Goal: Task Accomplishment & Management: Use online tool/utility

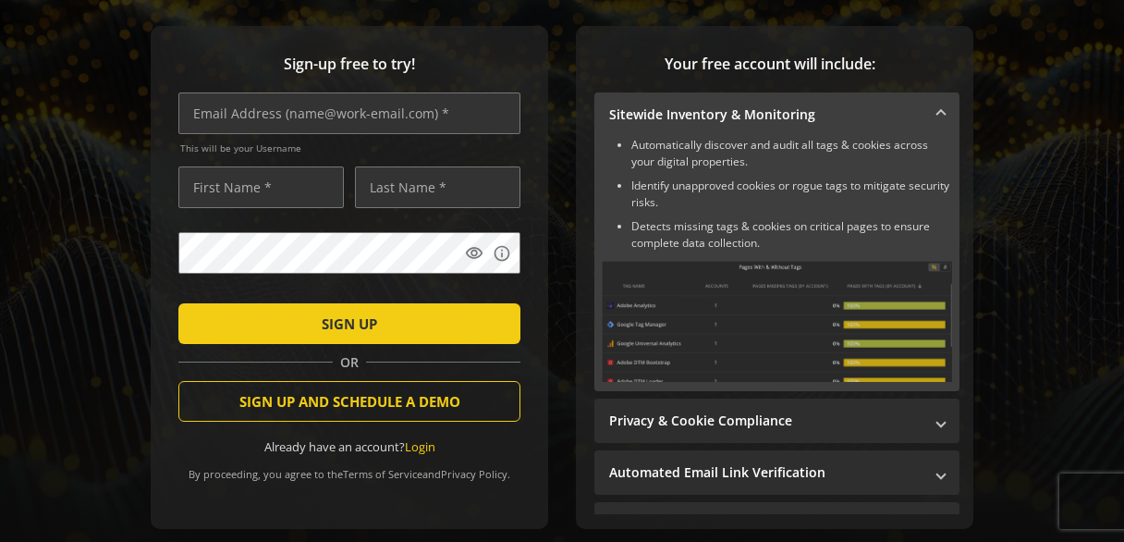
scroll to position [262, 0]
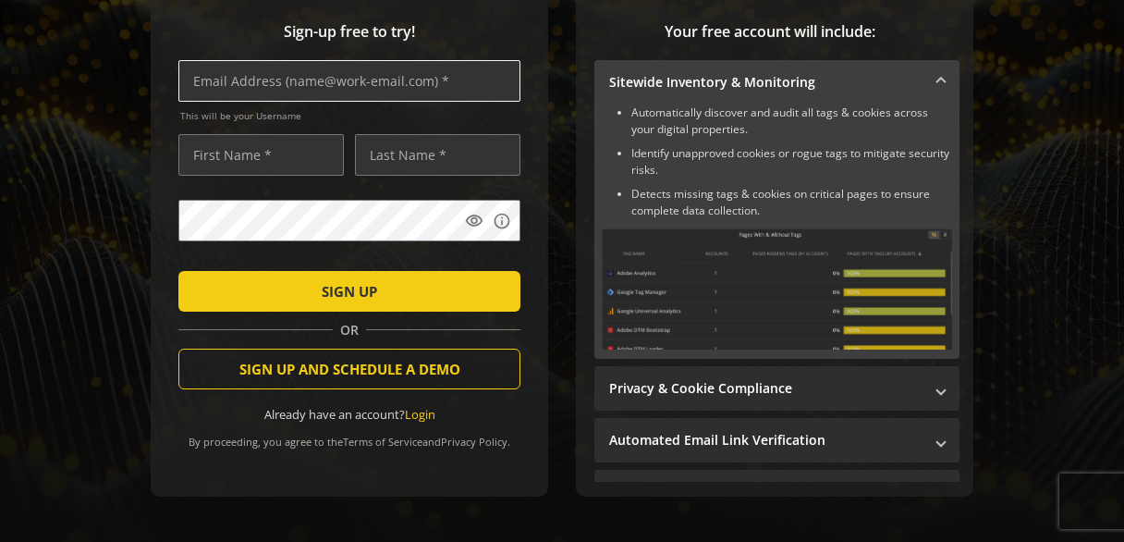
click at [288, 79] on input "text" at bounding box center [349, 81] width 342 height 42
type input "[PERSON_NAME][EMAIL_ADDRESS][PERSON_NAME][DOMAIN_NAME]"
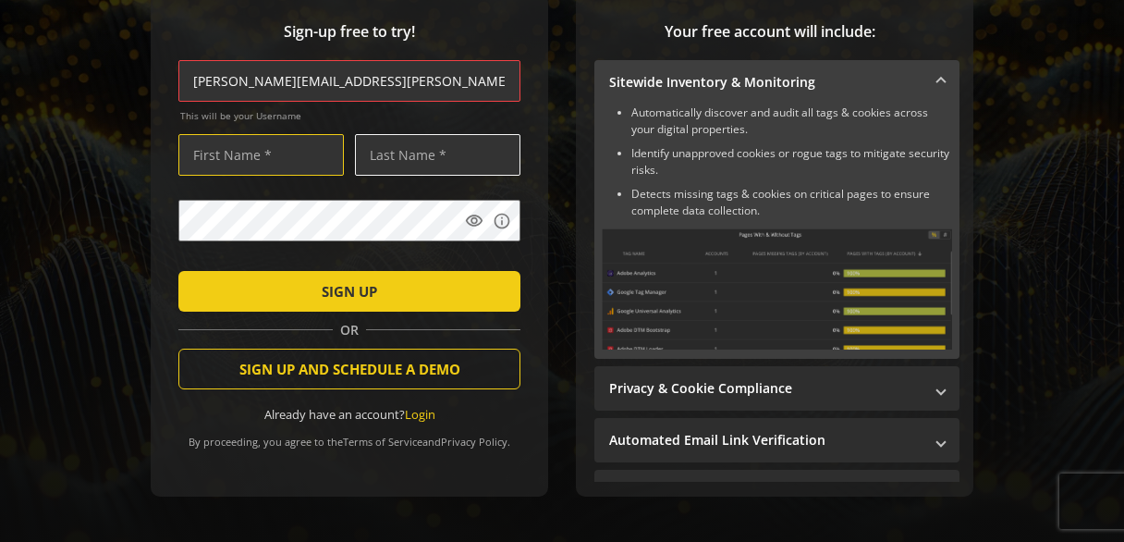
type input "[PERSON_NAME]"
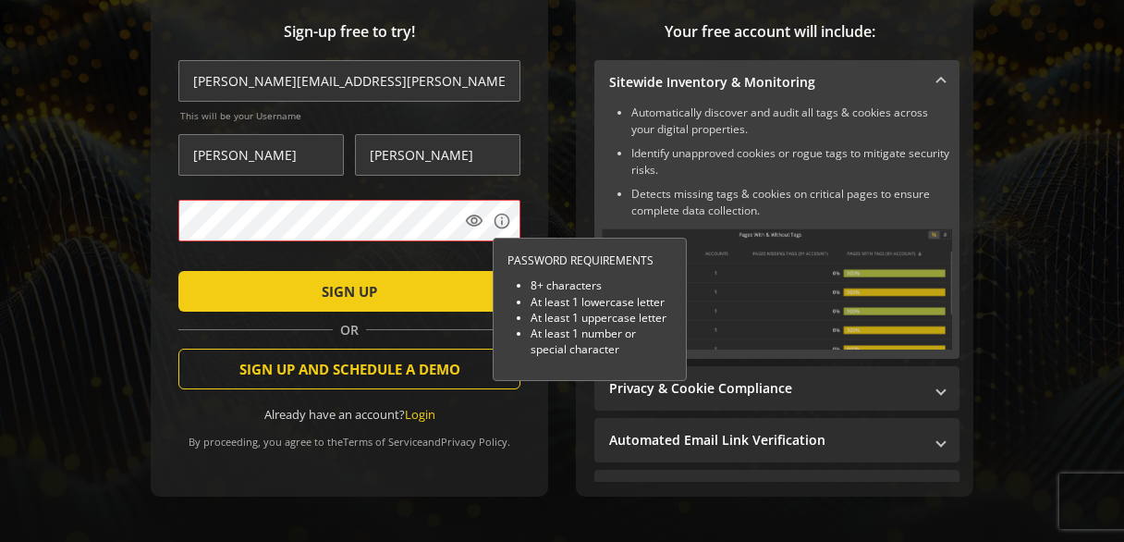
click at [178, 271] on div at bounding box center [178, 271] width 0 height 0
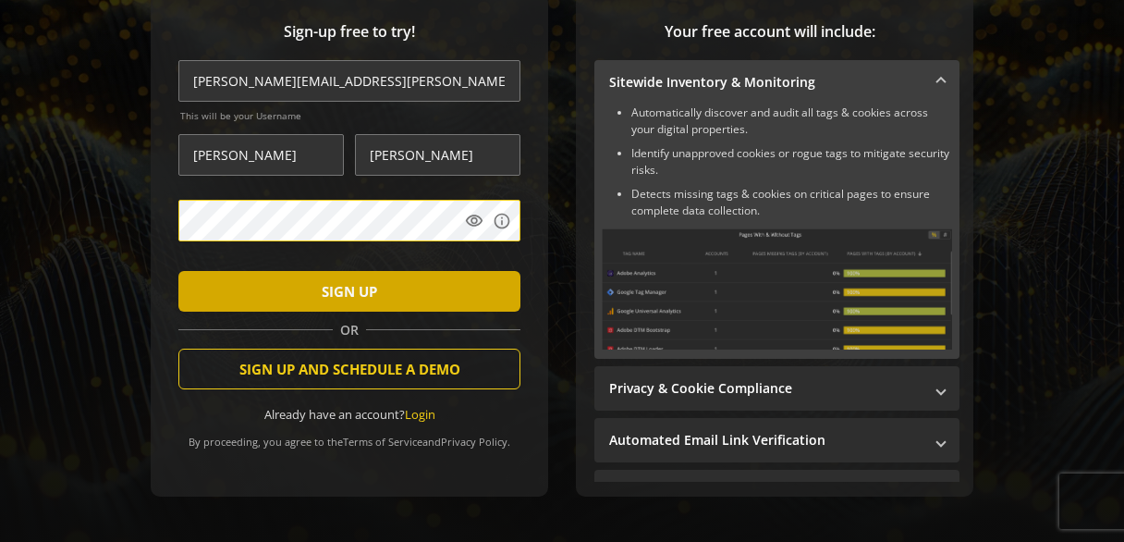
click at [375, 285] on span "SIGN UP" at bounding box center [349, 291] width 55 height 33
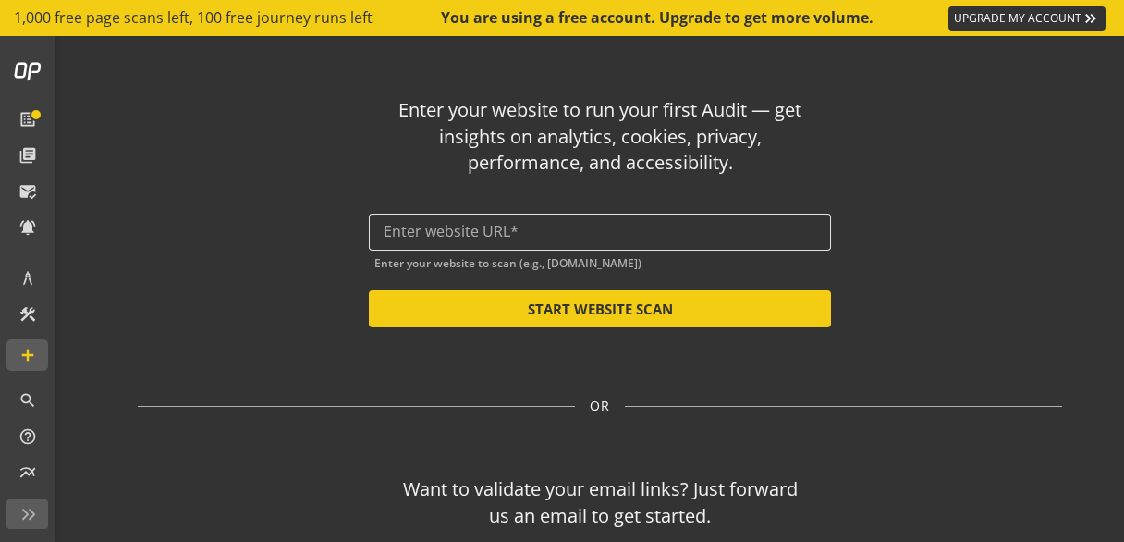
click at [595, 229] on input "text" at bounding box center [600, 232] width 433 height 18
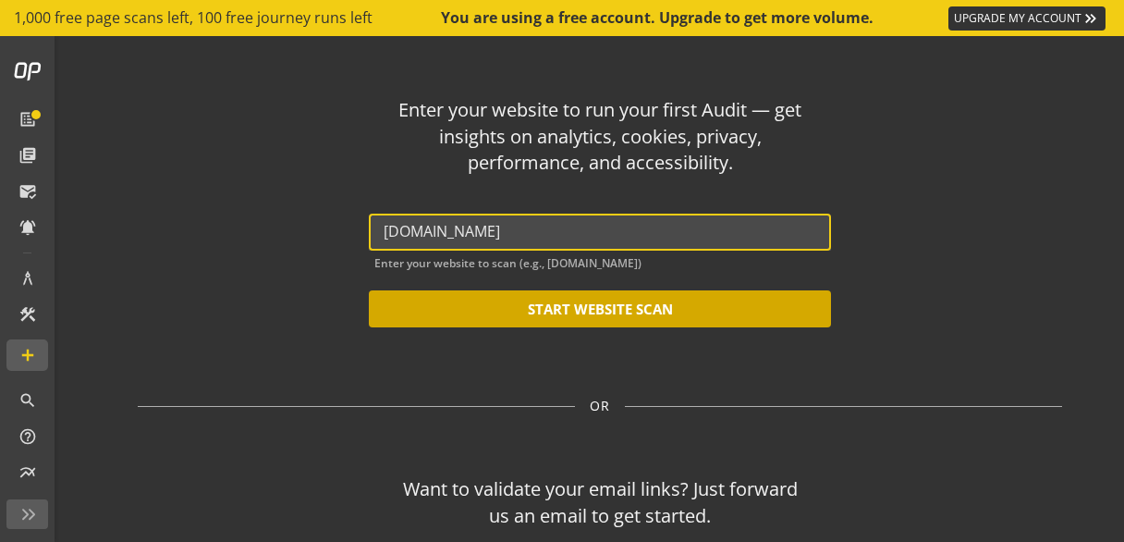
click at [601, 310] on button "START WEBSITE SCAN" at bounding box center [600, 308] width 462 height 37
type input "[URL][DOMAIN_NAME]"
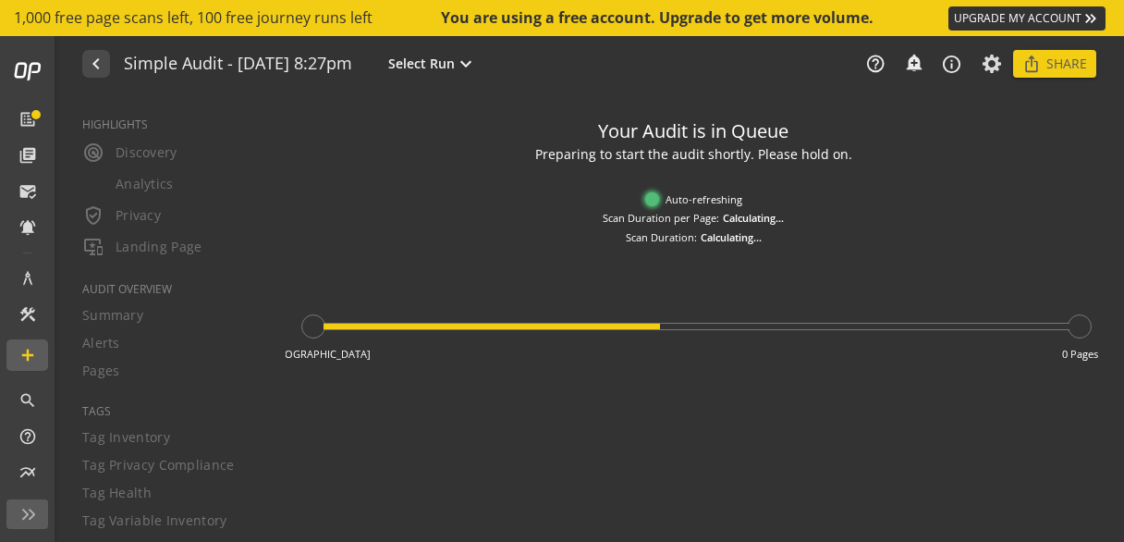
type textarea "Notes can include: -a description of what this audit is validating -changes in …"
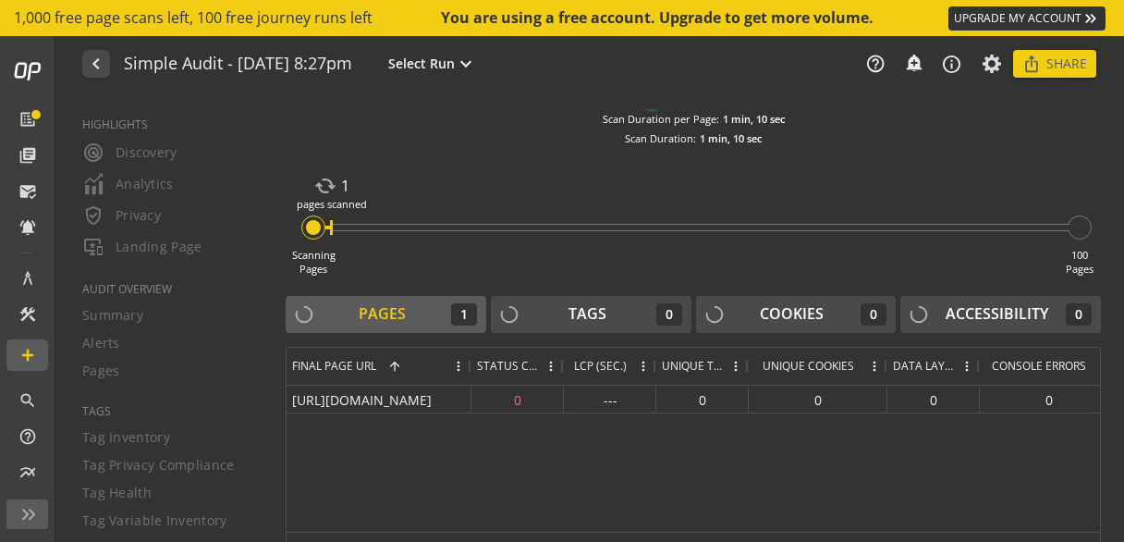
scroll to position [136, 0]
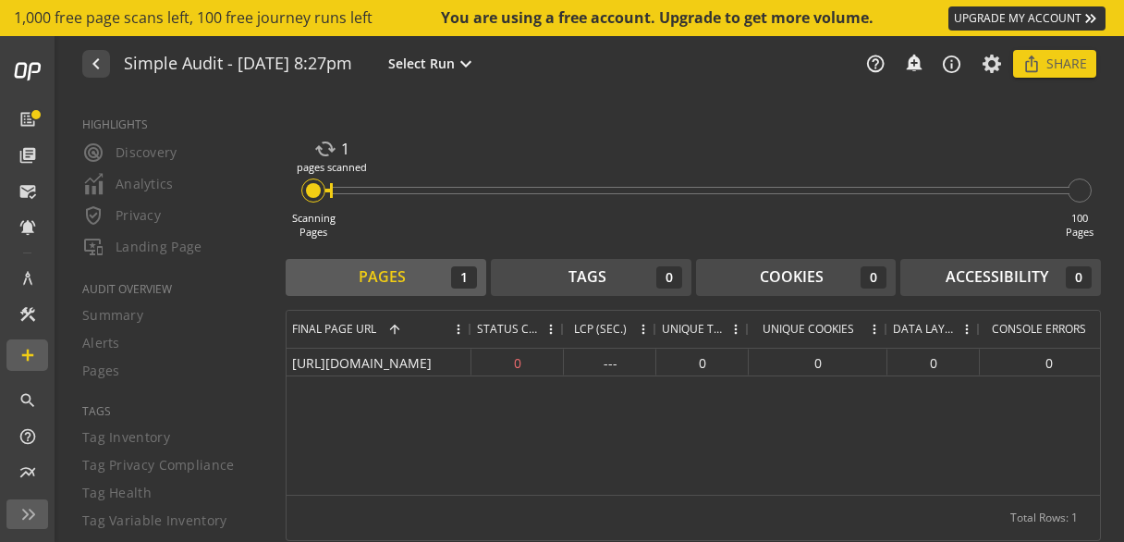
click at [672, 461] on div "[URL][DOMAIN_NAME] 0 --- 0 0 0 0" at bounding box center [694, 422] width 814 height 146
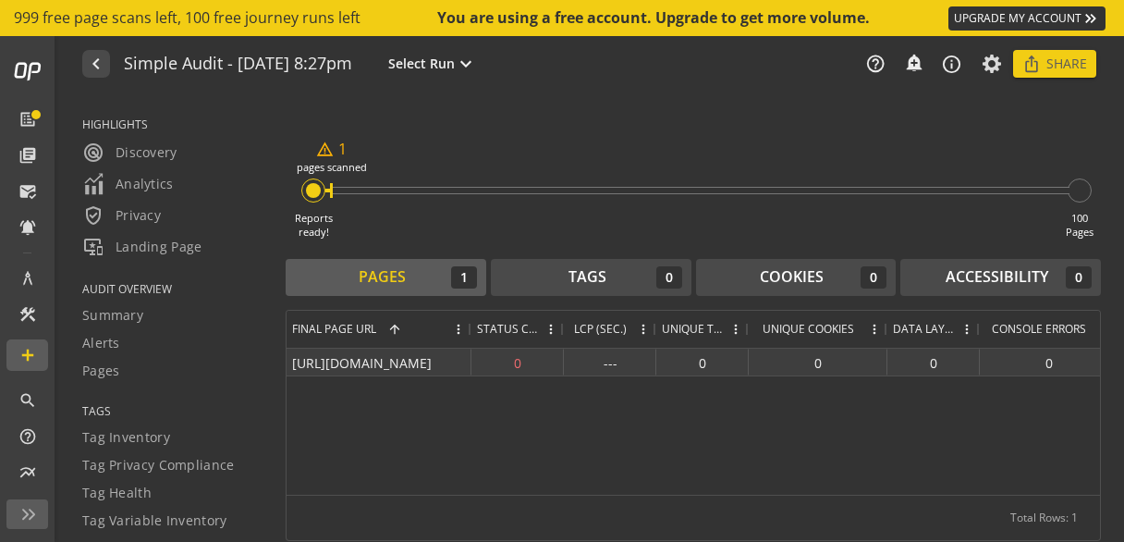
click at [518, 362] on div "0" at bounding box center [518, 362] width 92 height 27
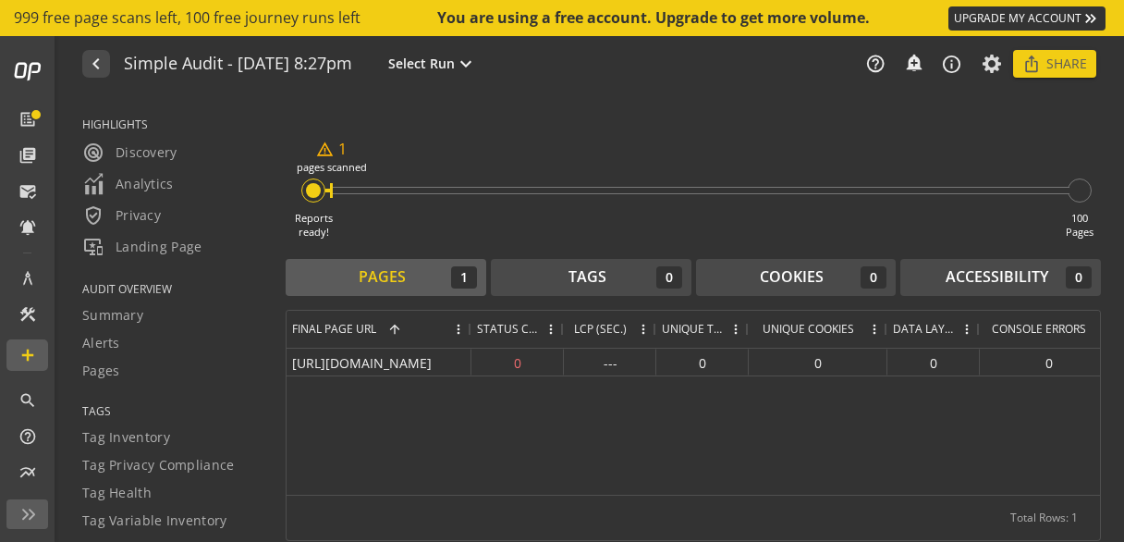
click at [513, 326] on span "Status Code" at bounding box center [507, 329] width 61 height 16
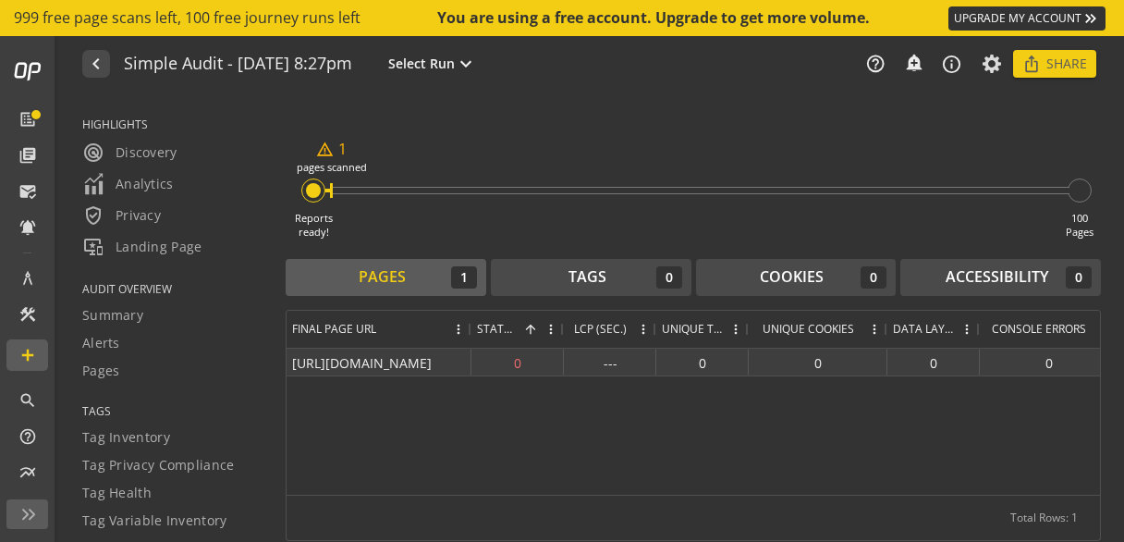
click at [512, 353] on div "0" at bounding box center [518, 362] width 92 height 27
drag, startPoint x: 561, startPoint y: 361, endPoint x: 595, endPoint y: 361, distance: 33.3
click at [595, 361] on div "[URL][DOMAIN_NAME] 0 --- 0 0 0 0" at bounding box center [703, 363] width 832 height 28
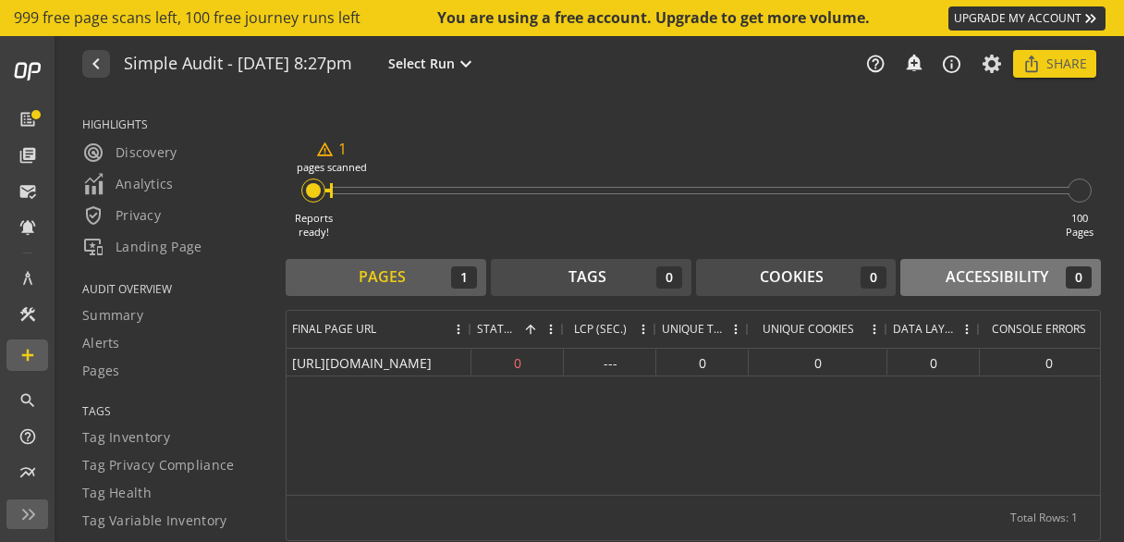
click at [979, 277] on div "Accessibility" at bounding box center [997, 276] width 103 height 21
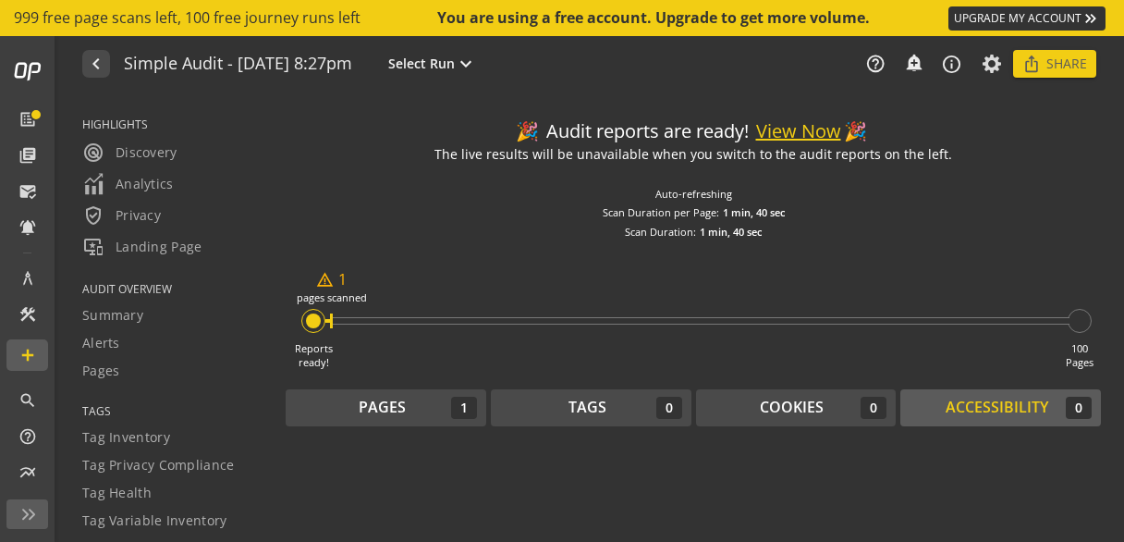
click at [801, 125] on button "View Now" at bounding box center [798, 131] width 85 height 27
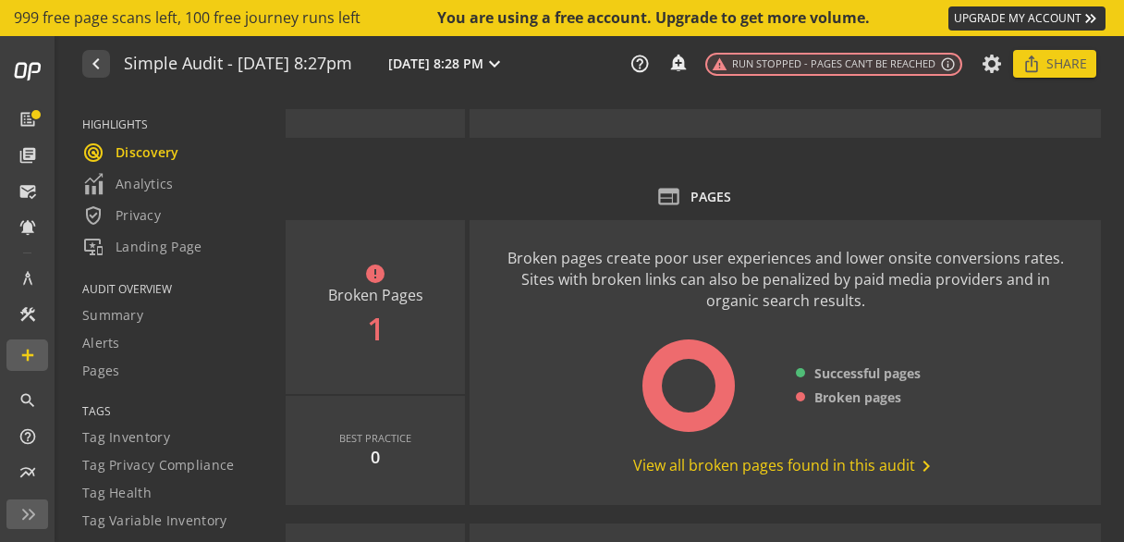
scroll to position [153, 0]
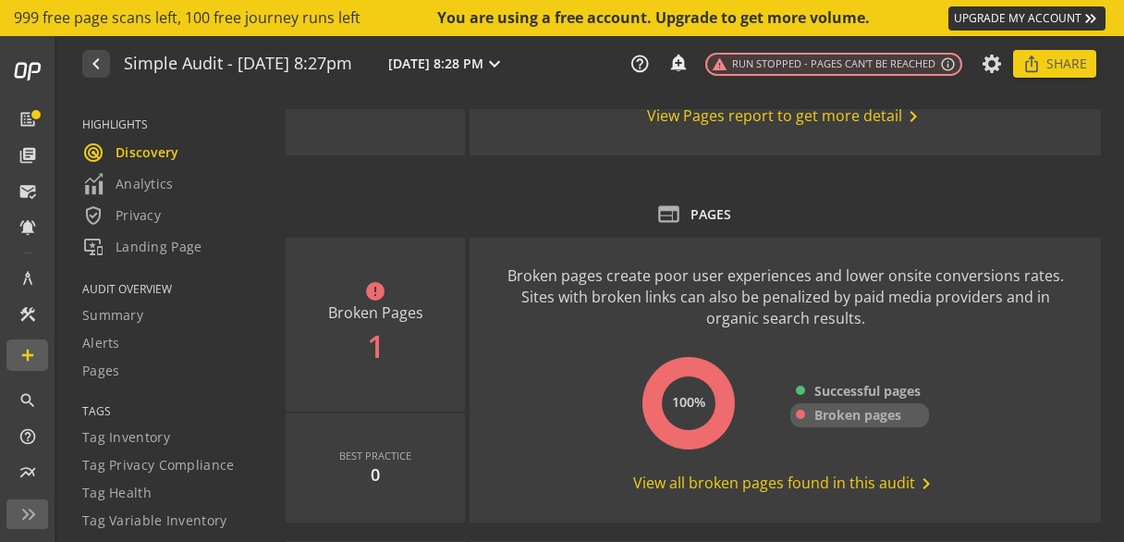
click at [842, 409] on span "Broken pages" at bounding box center [858, 415] width 87 height 18
click at [823, 476] on span "View all broken pages found in this audit chevron_right" at bounding box center [785, 484] width 304 height 22
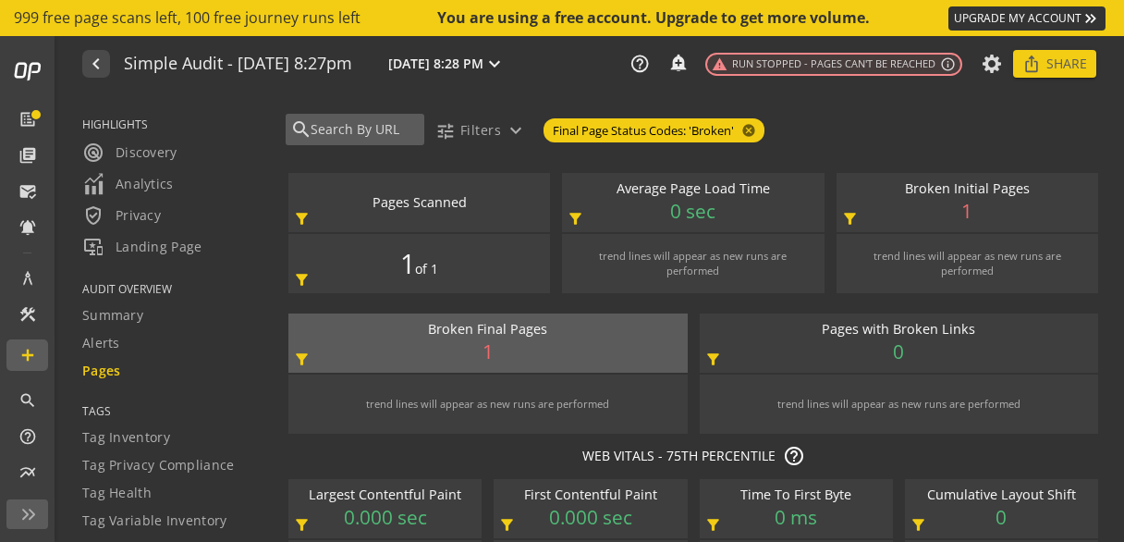
click at [373, 127] on input "text" at bounding box center [364, 129] width 111 height 20
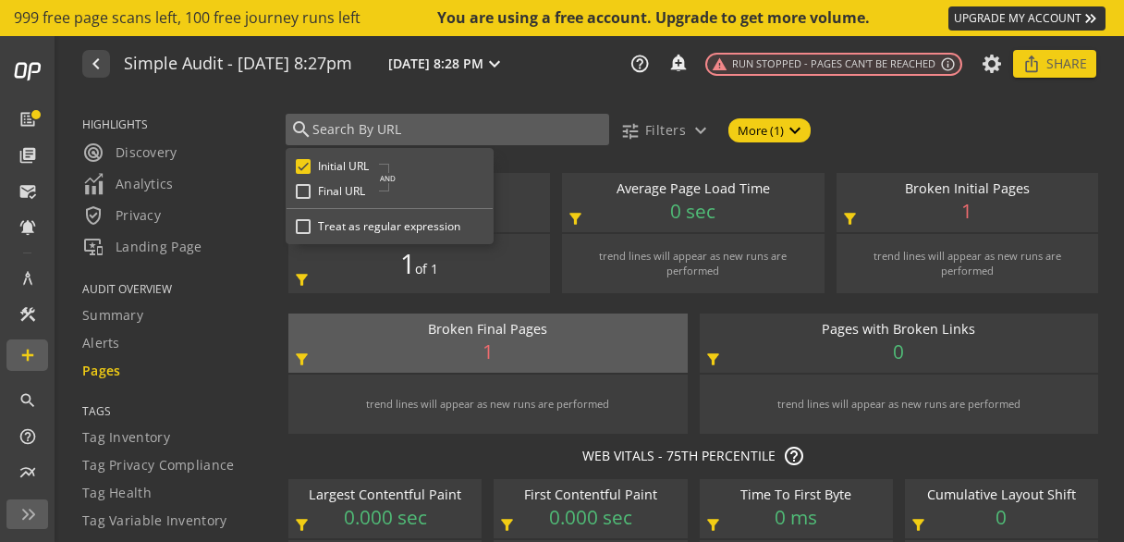
paste input "[URL][DOMAIN_NAME]"
type input "[URL][DOMAIN_NAME]"
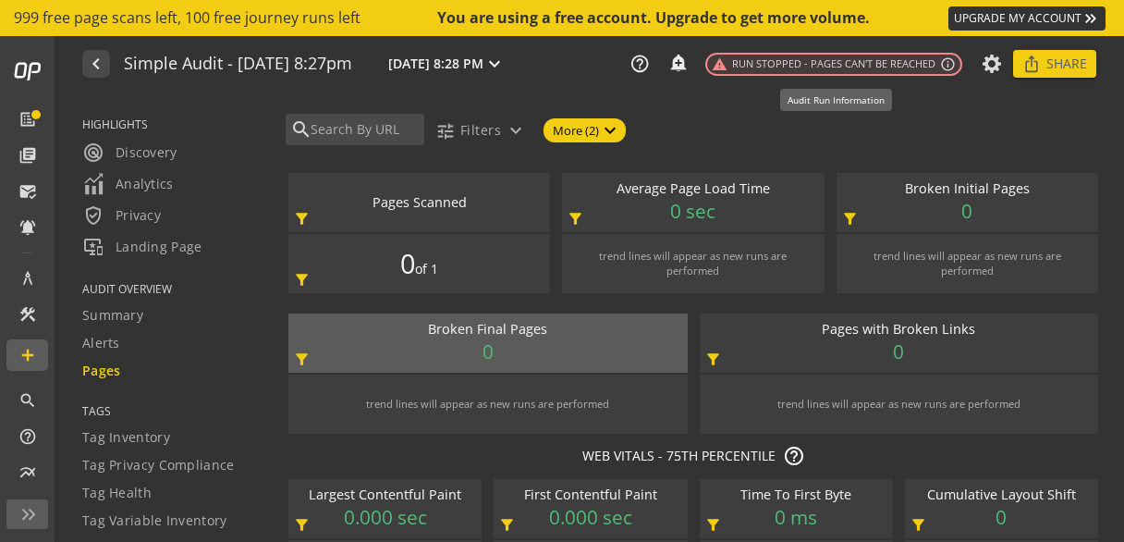
click at [811, 49] on div "navigate_before Simple Audit - [DATE] 8:27pm [DATE] 8:28 PM expand_more help_ou…" at bounding box center [591, 63] width 1065 height 55
click at [806, 60] on span "warning Run Stopped - Pages can't be reached" at bounding box center [824, 64] width 224 height 16
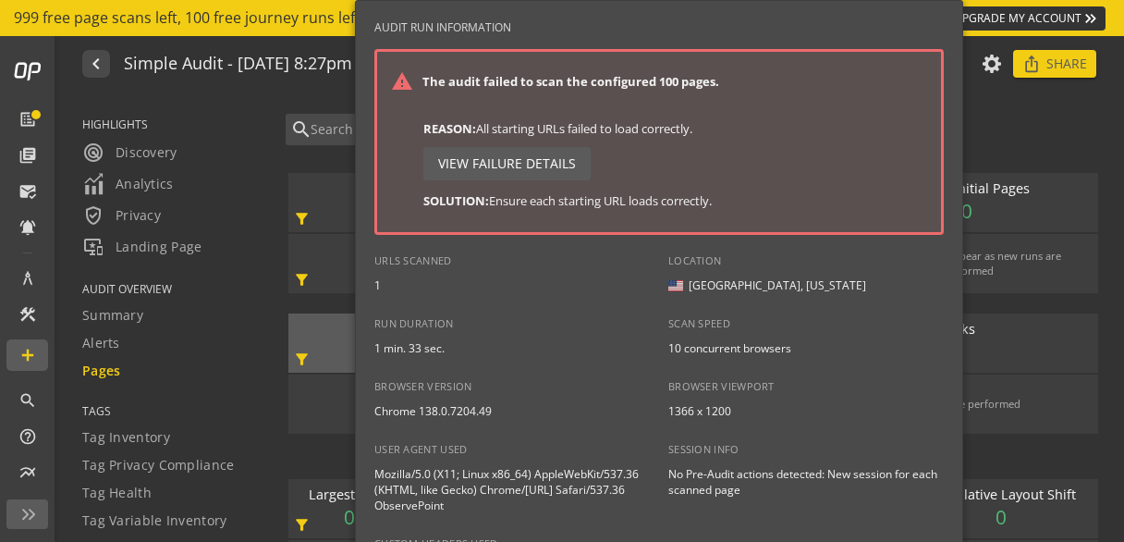
click at [333, 134] on div at bounding box center [562, 271] width 1124 height 542
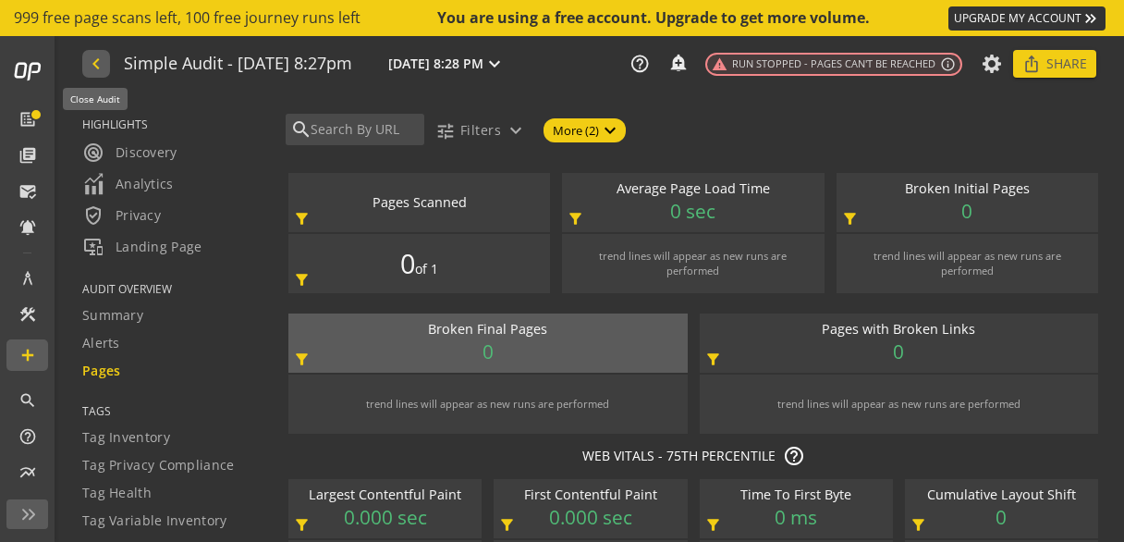
click at [96, 62] on mat-icon "navigate_before" at bounding box center [94, 64] width 19 height 22
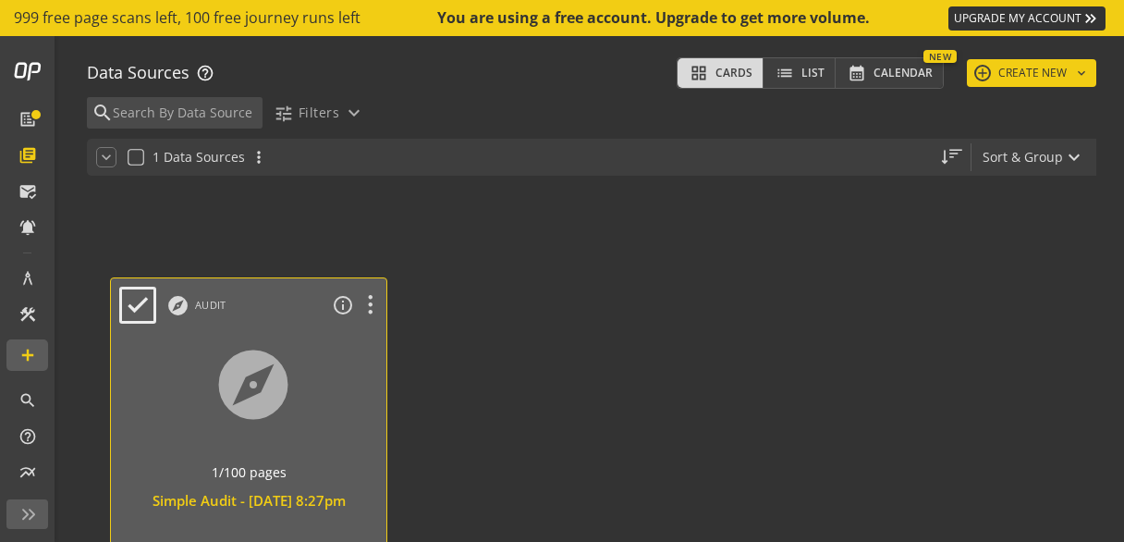
scroll to position [92, 0]
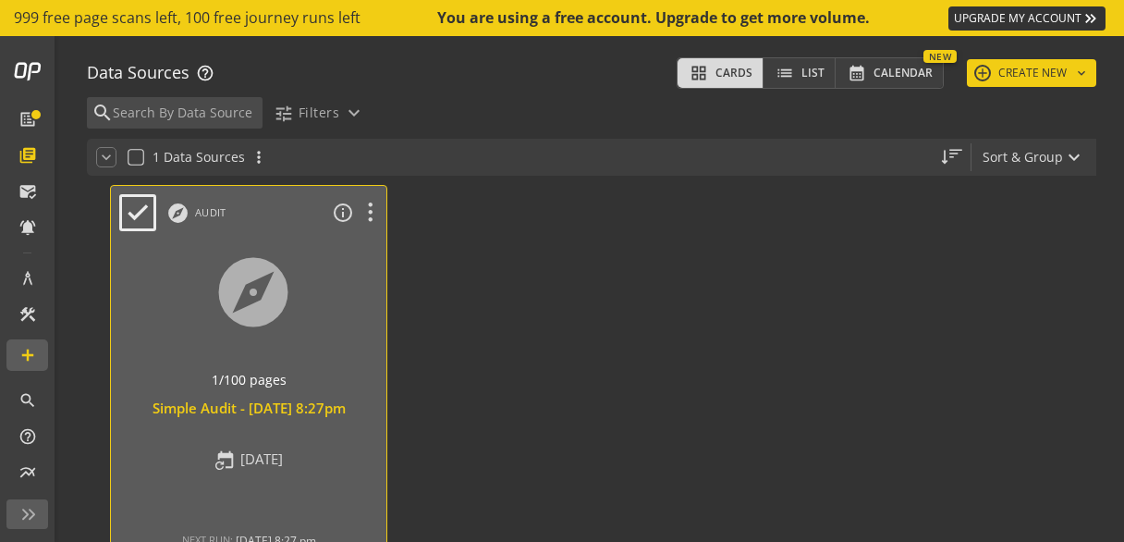
click at [289, 331] on div at bounding box center [248, 315] width 289 height 155
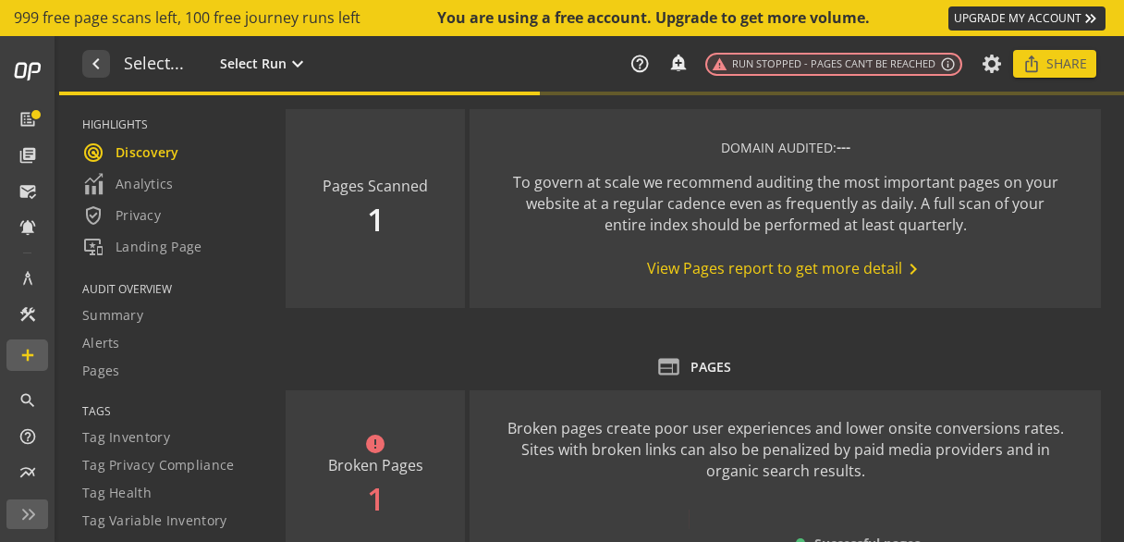
type textarea "Notes can include: -a description of what this audit is validating -changes in …"
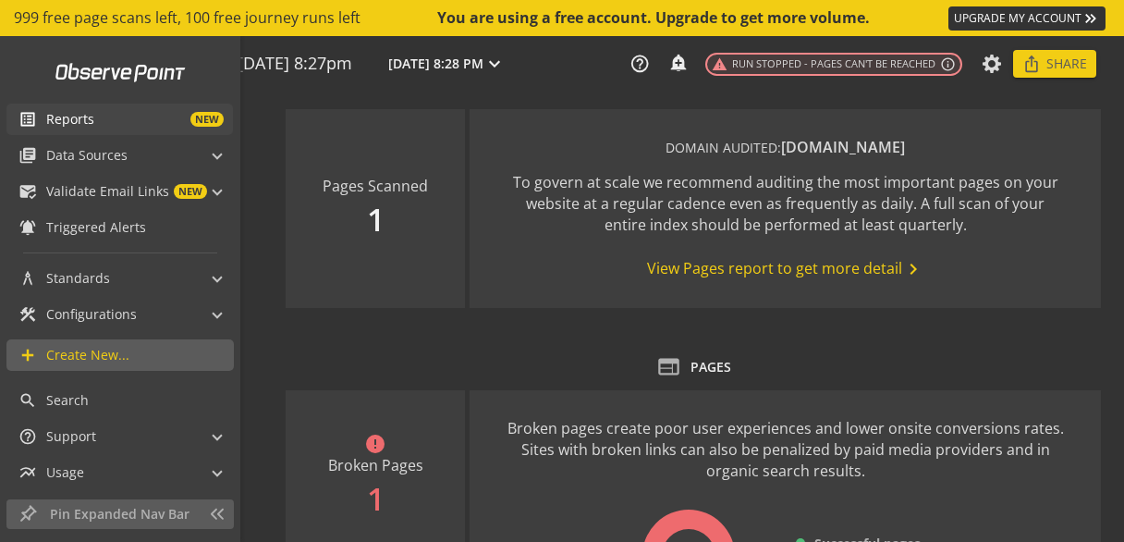
click at [30, 119] on mat-icon "list_alt" at bounding box center [27, 119] width 18 height 18
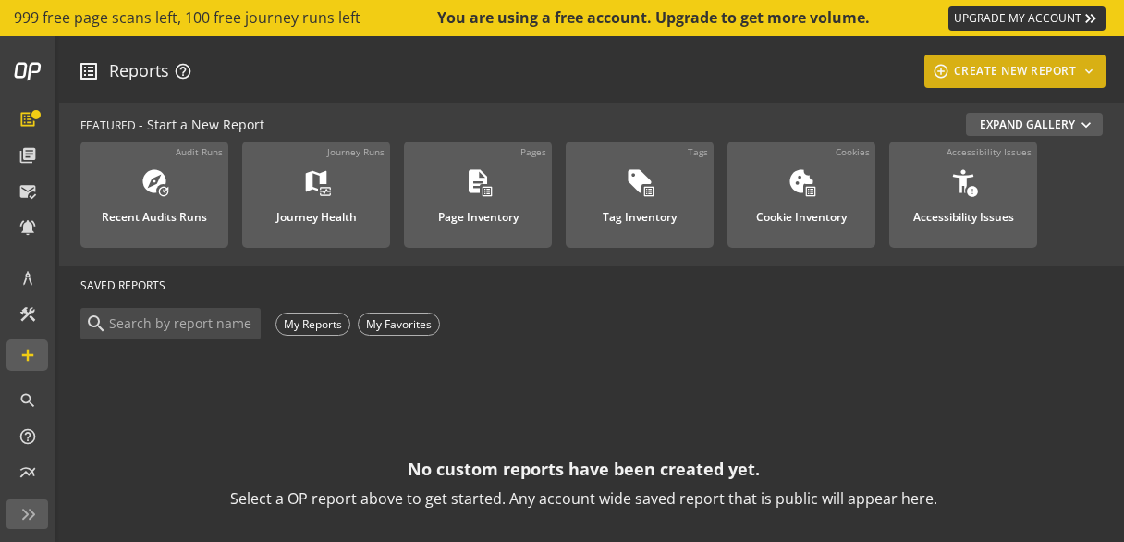
click at [985, 70] on div "add_circle_outline CREATE NEW REPORT keyboard_arrow_down" at bounding box center [1015, 71] width 167 height 33
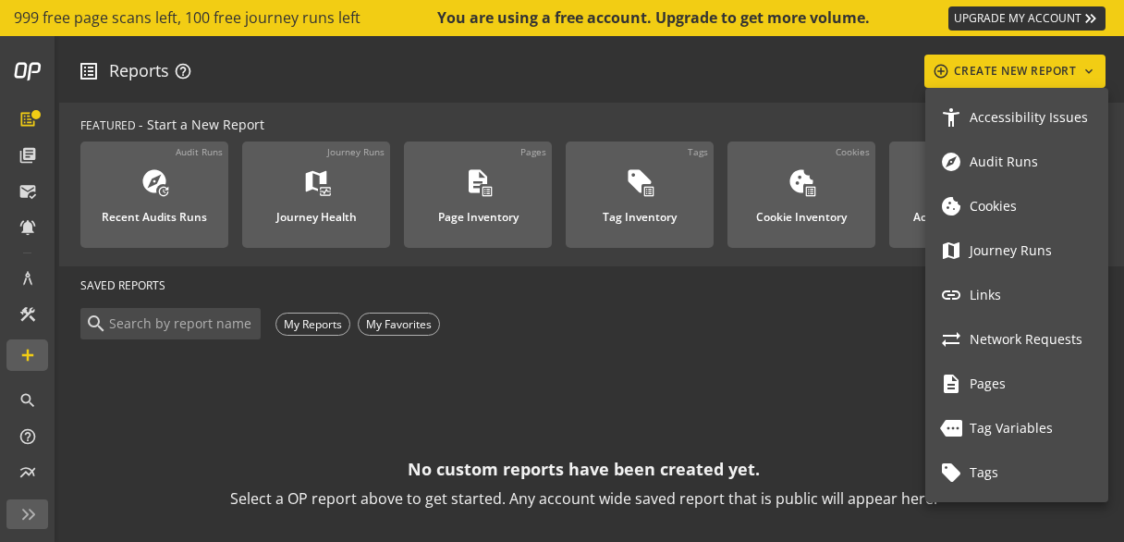
click at [92, 12] on div at bounding box center [562, 271] width 1124 height 542
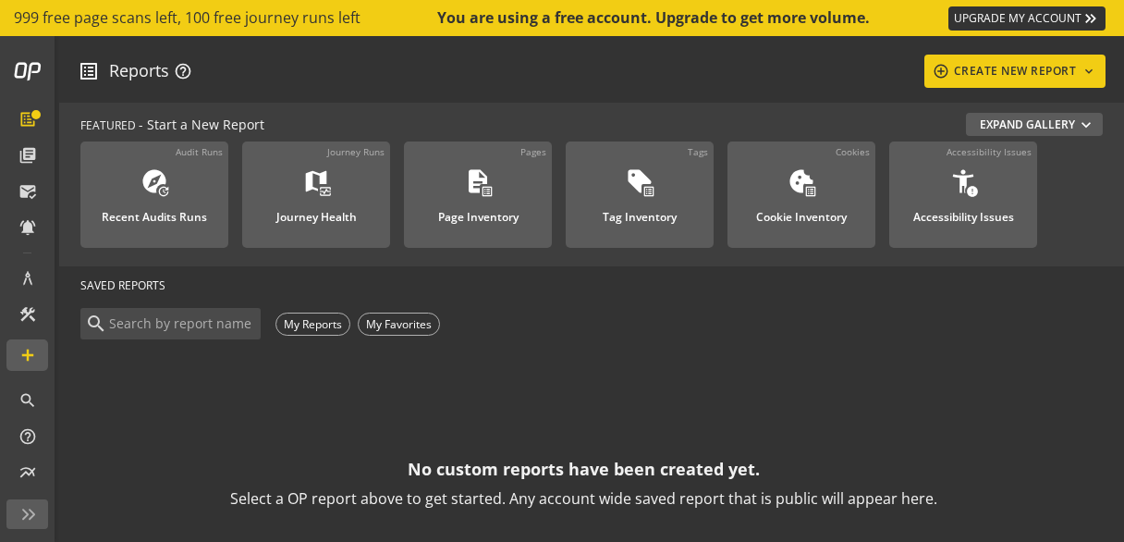
click at [53, 16] on span "999 free page scans left, 100 free journey runs left" at bounding box center [187, 17] width 347 height 21
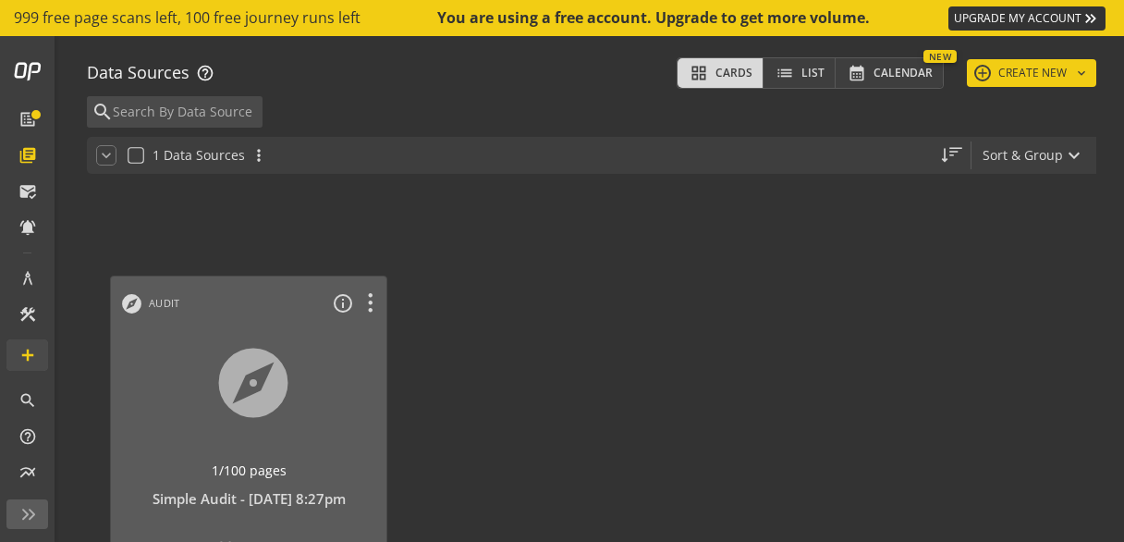
scroll to position [92, 0]
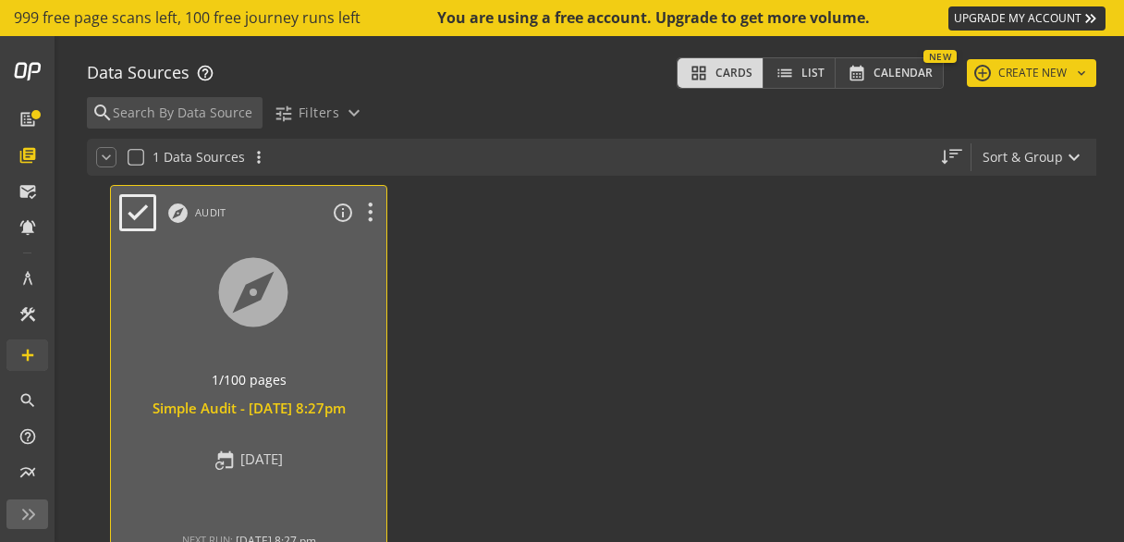
click at [234, 321] on div at bounding box center [248, 315] width 289 height 155
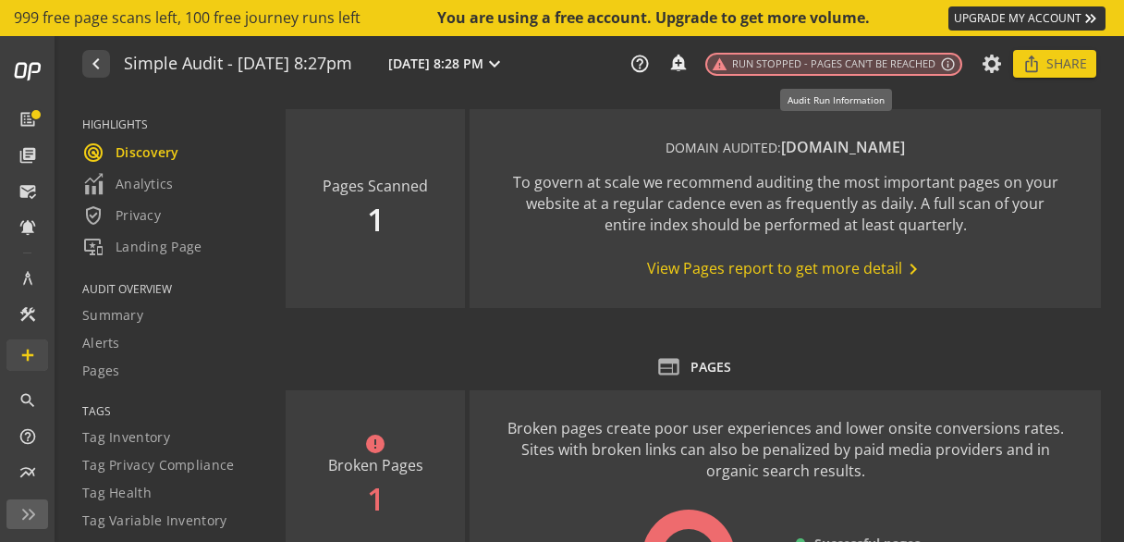
click at [851, 64] on span "warning Run Stopped - Pages can't be reached" at bounding box center [824, 64] width 224 height 16
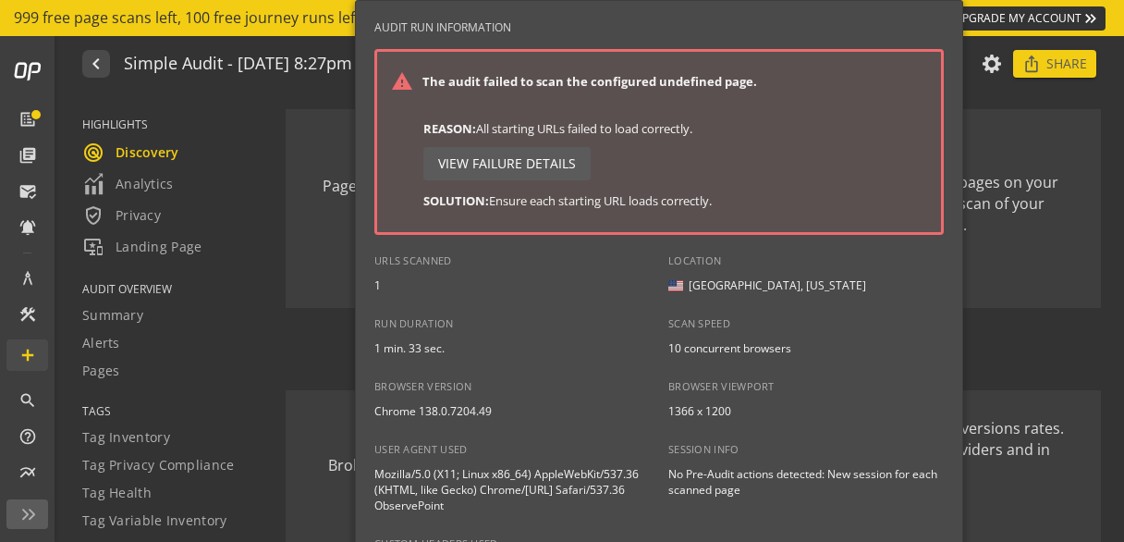
click at [990, 112] on div at bounding box center [562, 271] width 1124 height 542
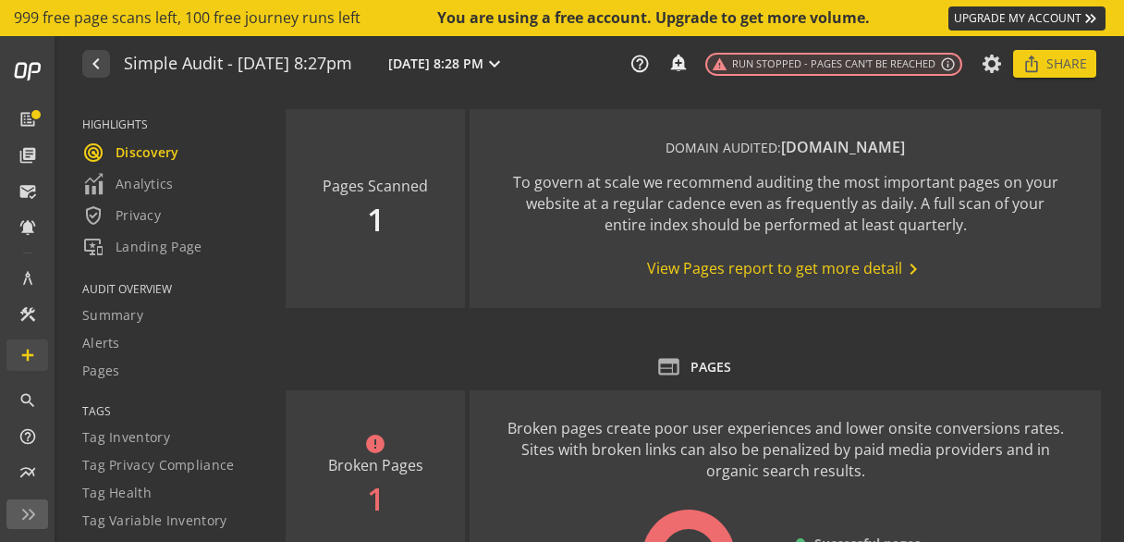
click at [218, 73] on div "Simple Audit - [DATE] 8:27pm [DATE] 8:28 PM expand_more" at bounding box center [317, 64] width 386 height 24
click at [92, 64] on mat-icon "navigate_before" at bounding box center [94, 64] width 19 height 22
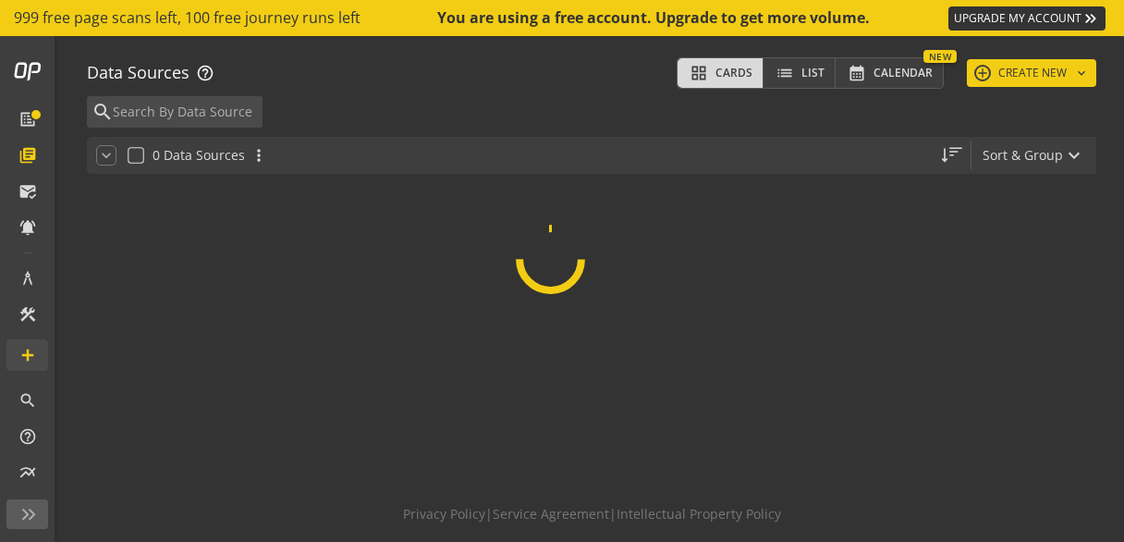
scroll to position [92, 0]
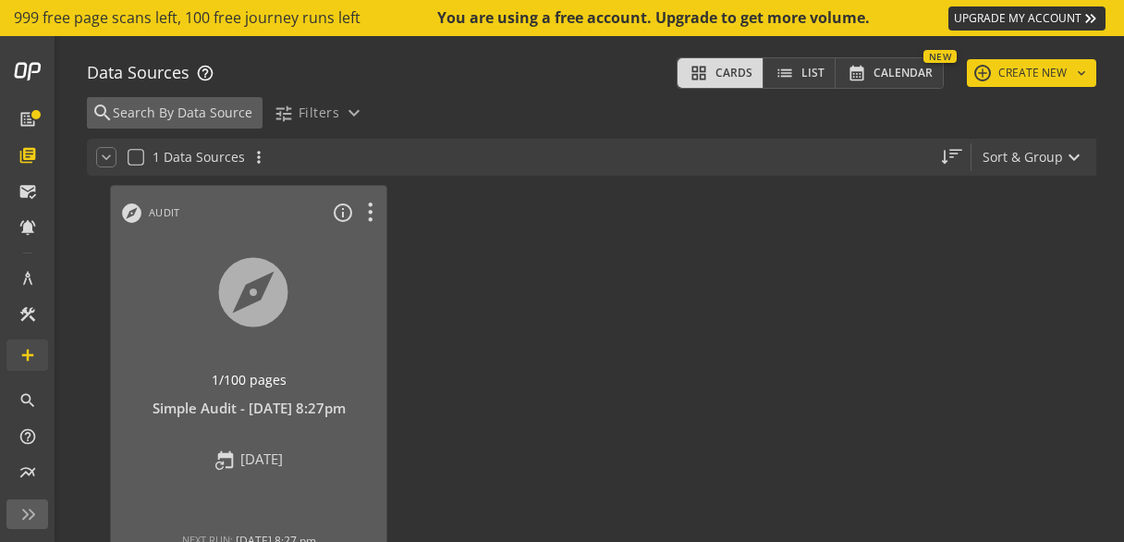
click at [179, 114] on input at bounding box center [184, 113] width 147 height 20
paste input "[URL][DOMAIN_NAME]"
type input "[URL][DOMAIN_NAME]"
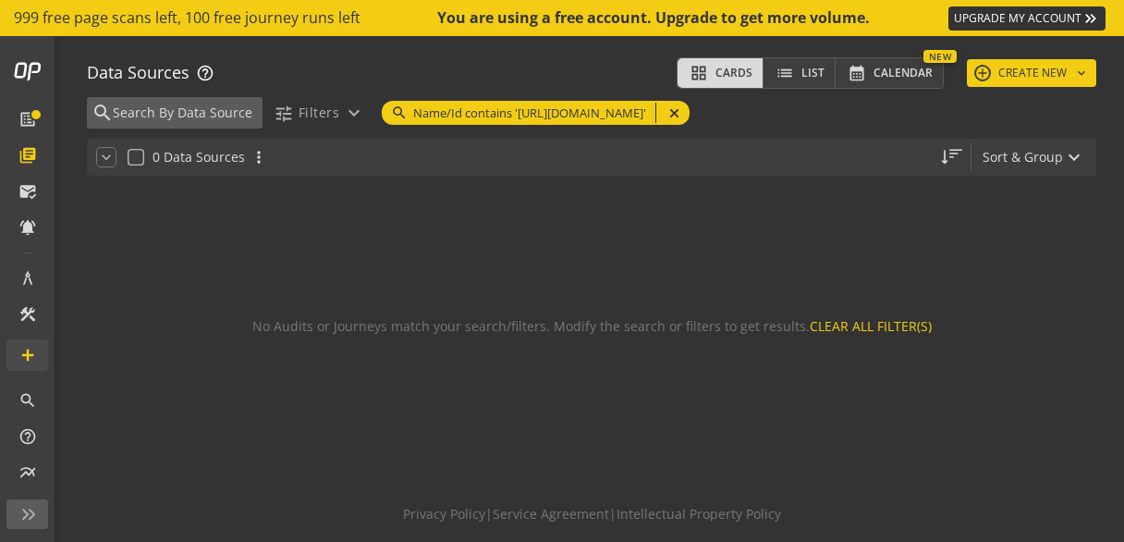
scroll to position [0, 0]
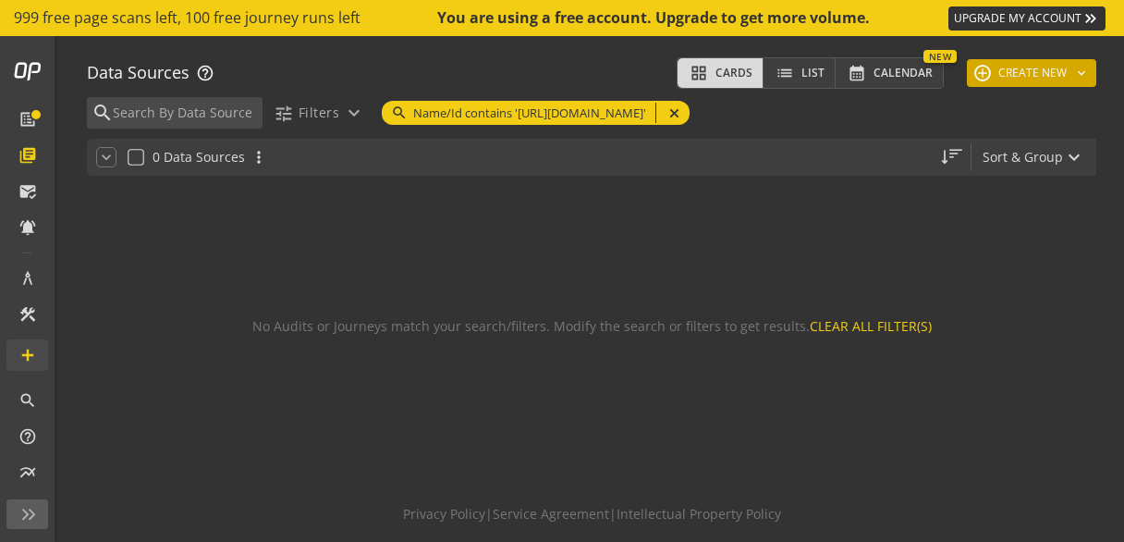
click at [1029, 75] on button "add CREATE NEW keyboard_arrow_down" at bounding box center [1031, 73] width 129 height 28
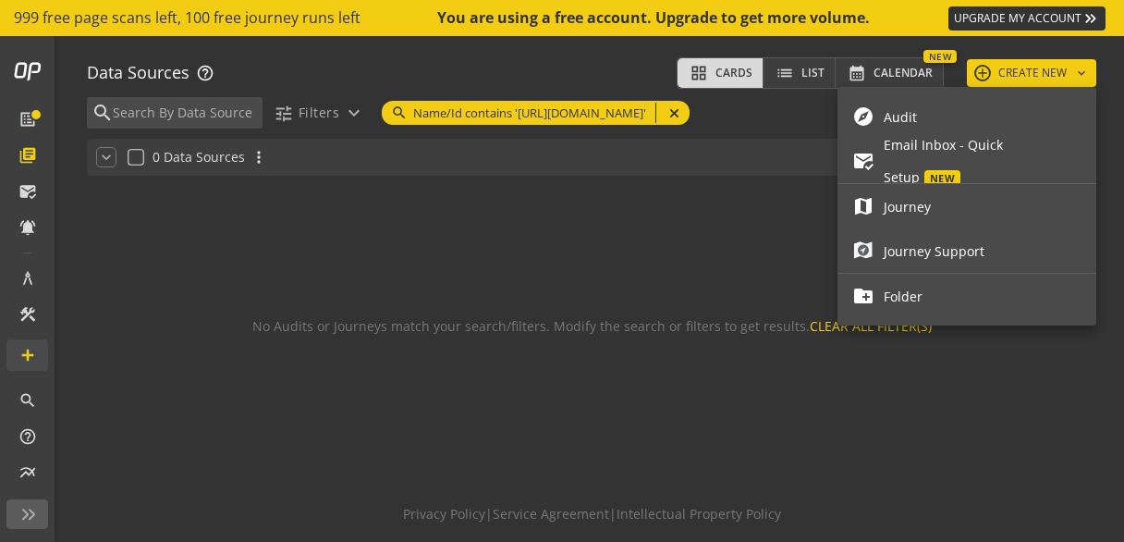
click at [954, 117] on span "Audit" at bounding box center [983, 117] width 198 height 32
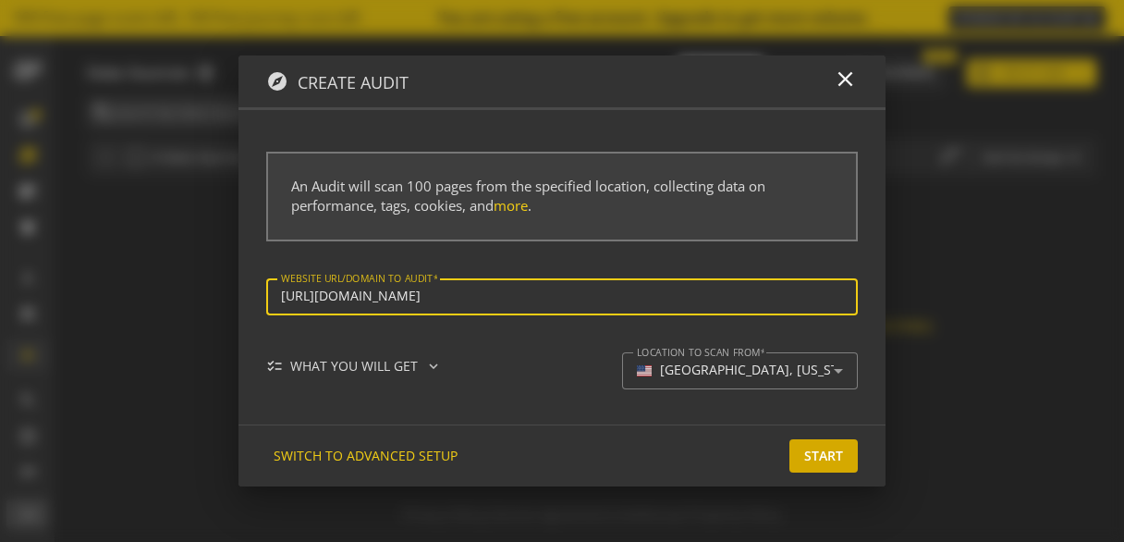
type input "[URL][DOMAIN_NAME]"
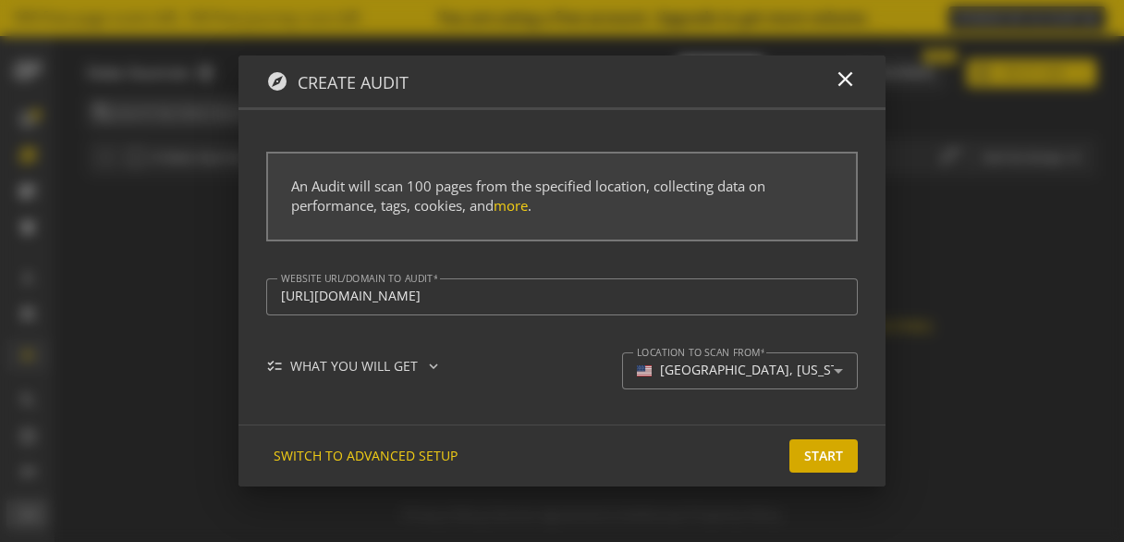
click at [822, 456] on span "Start" at bounding box center [824, 455] width 39 height 33
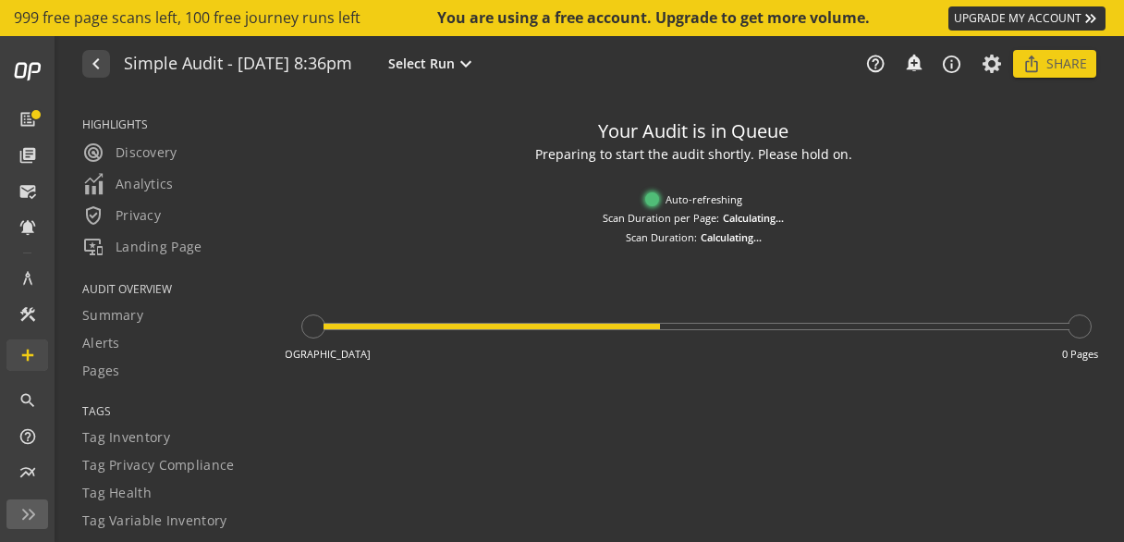
type textarea "Notes can include: -a description of what this audit is validating -changes in …"
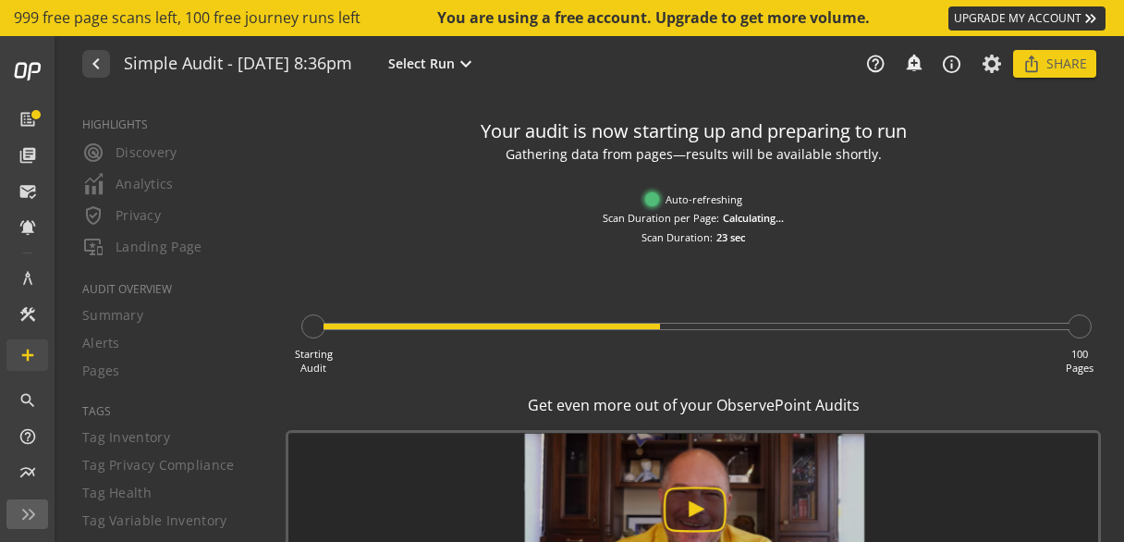
click at [825, 451] on img at bounding box center [695, 506] width 865 height 147
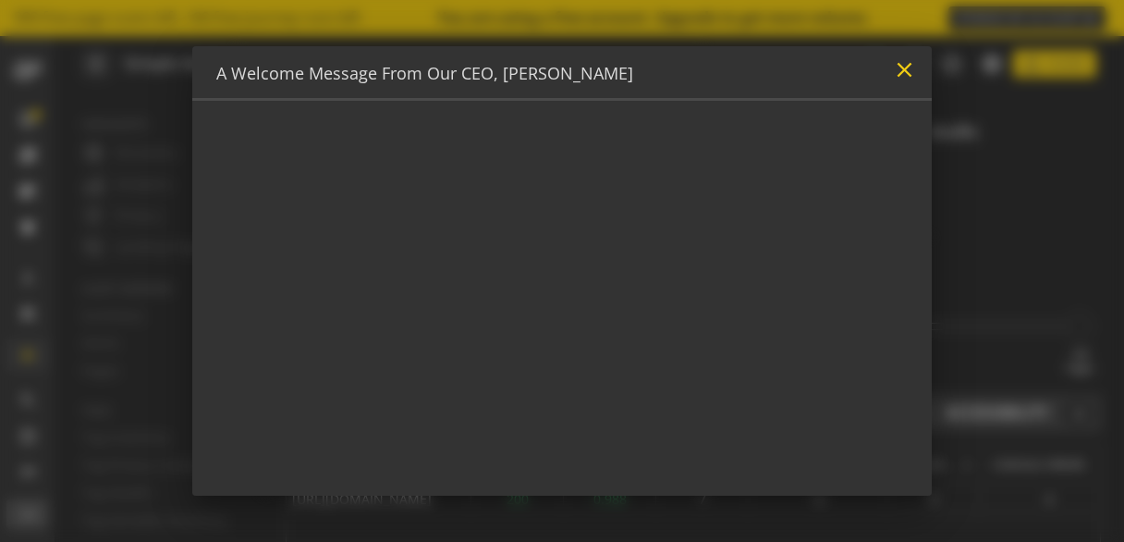
click at [911, 71] on mat-icon "close" at bounding box center [904, 69] width 25 height 25
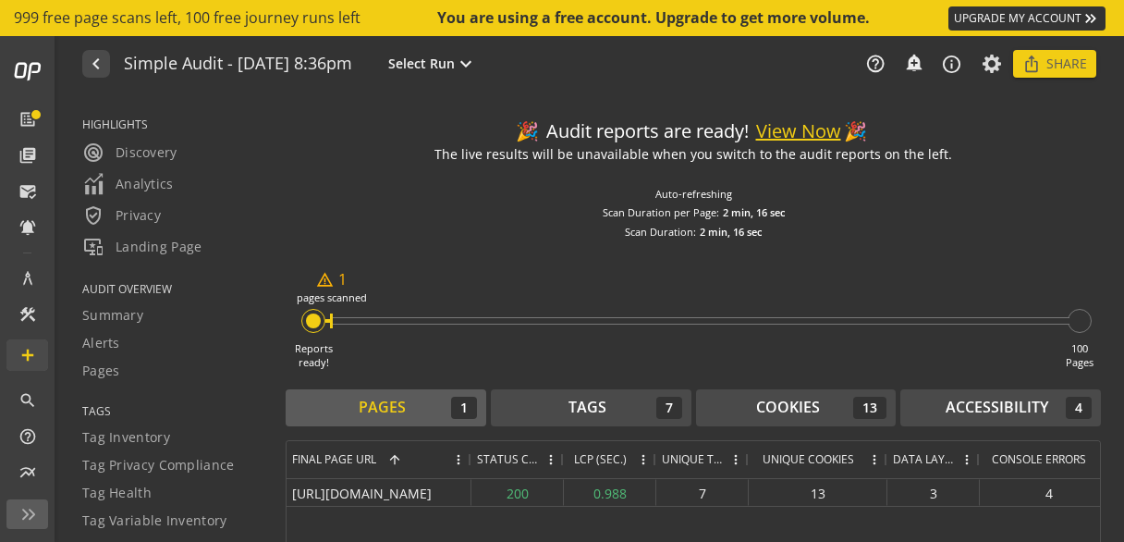
click at [814, 142] on button "View Now" at bounding box center [798, 131] width 85 height 27
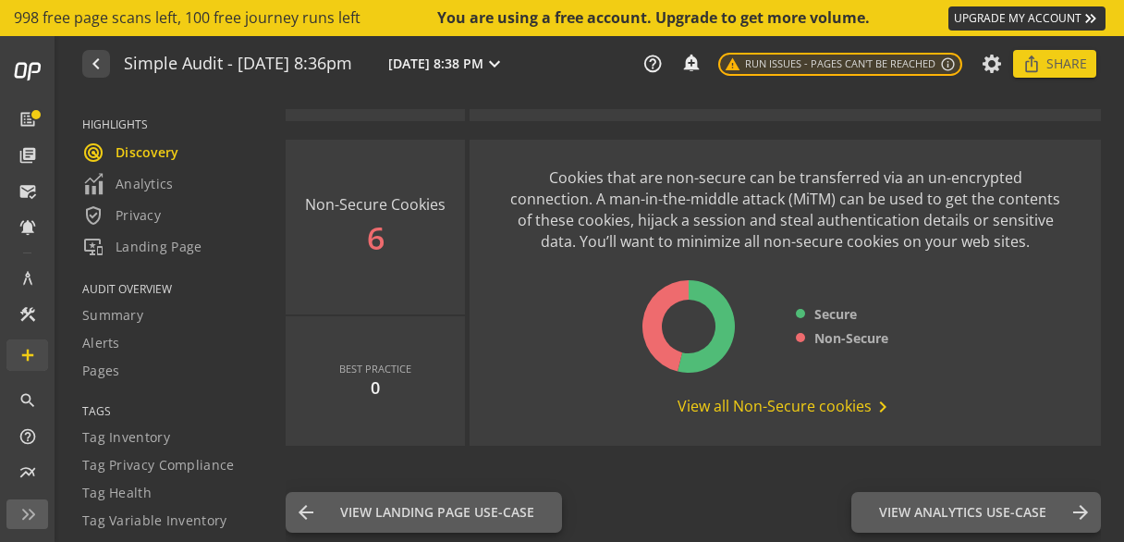
scroll to position [2715, 0]
click at [829, 406] on span "View all Non-Secure cookies chevron_right" at bounding box center [786, 405] width 216 height 22
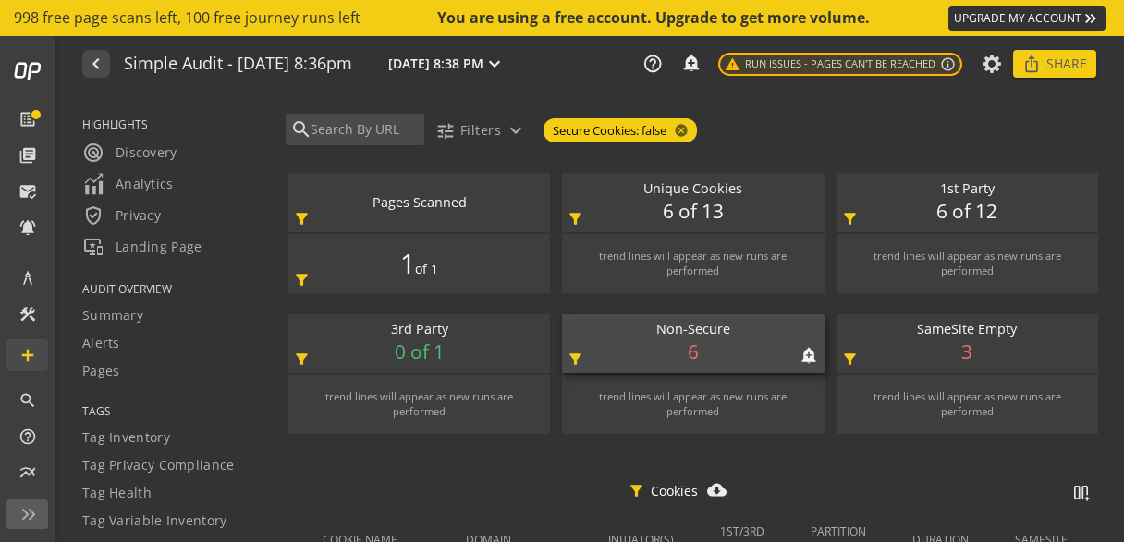
click at [672, 337] on div "Non-Secure" at bounding box center [692, 329] width 243 height 19
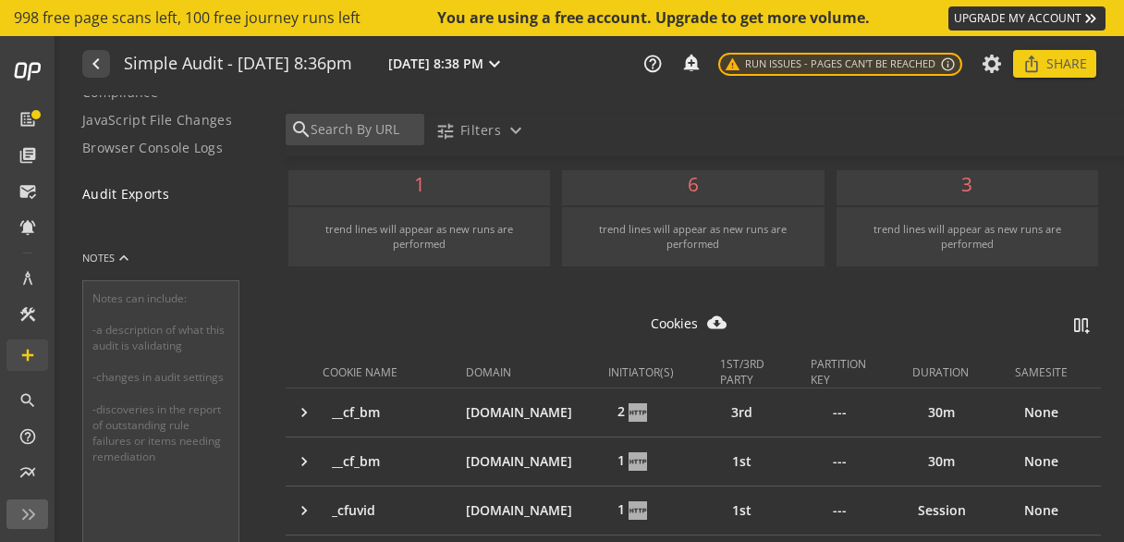
scroll to position [708, 0]
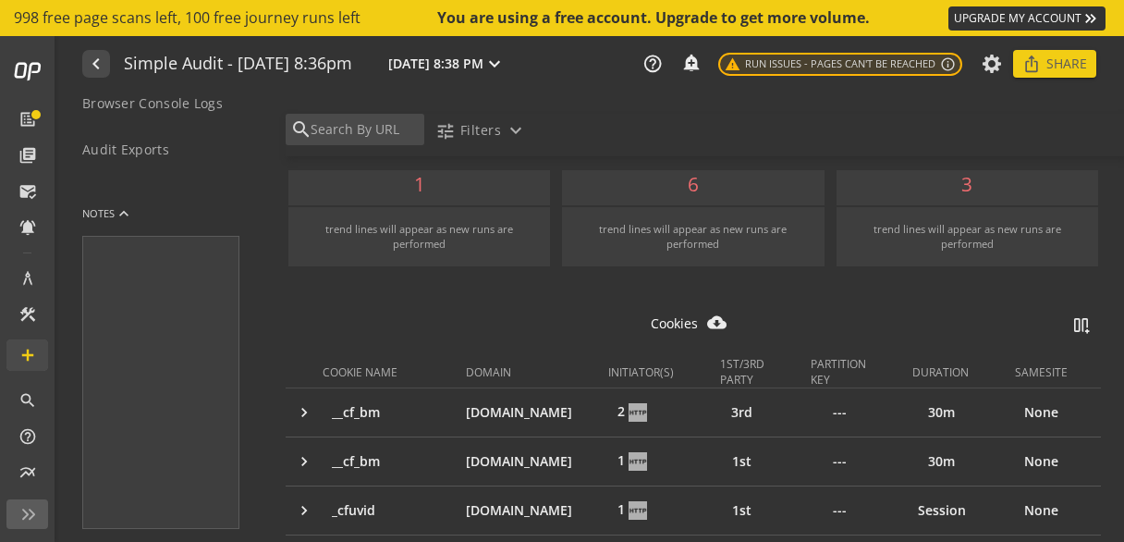
click at [163, 420] on textarea at bounding box center [160, 382] width 157 height 293
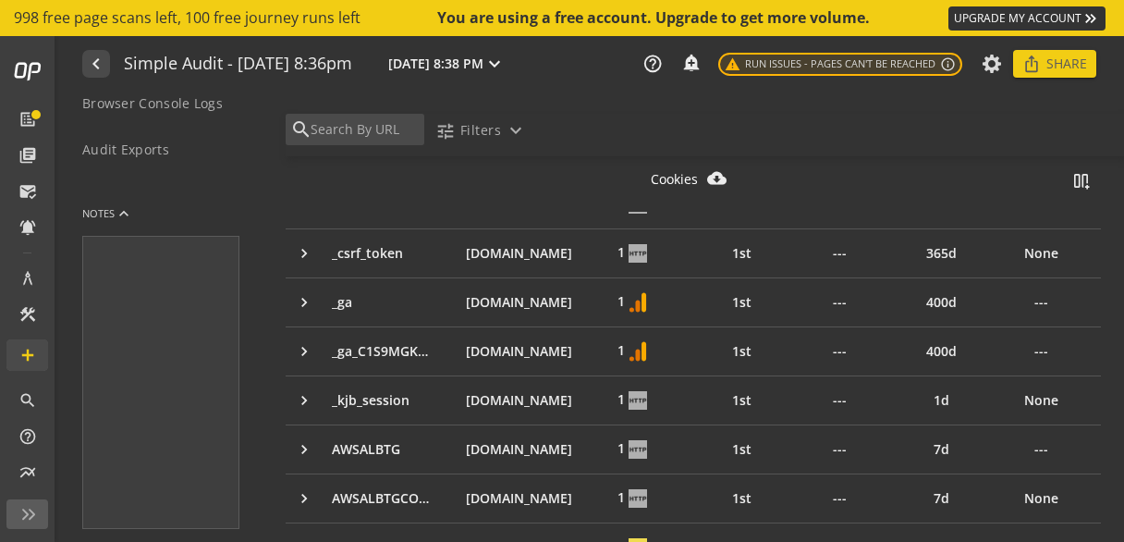
scroll to position [455, 0]
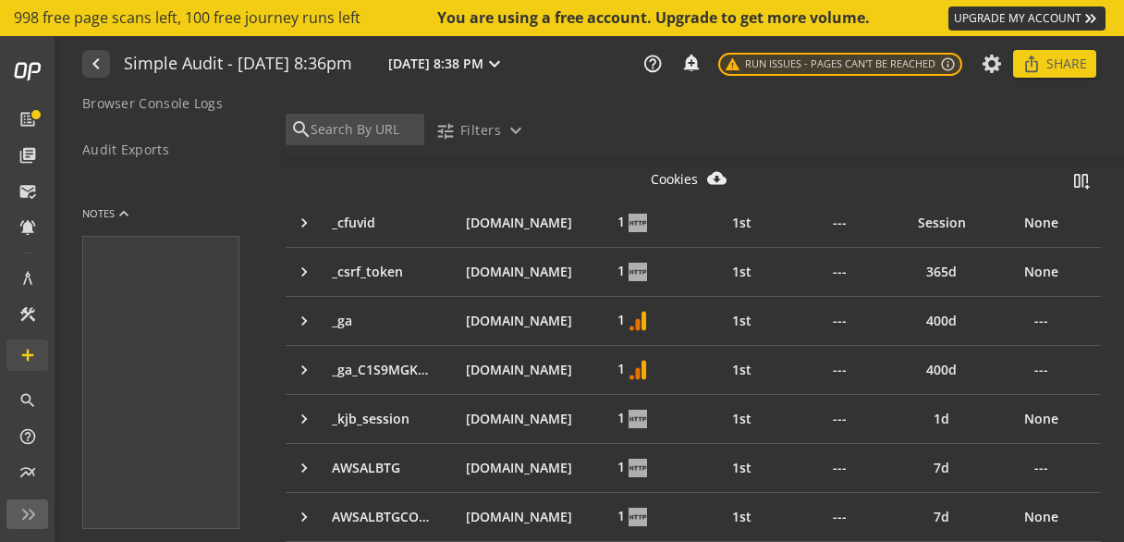
type textarea "Notes can include: -a description of what this audit is validating -changes in …"
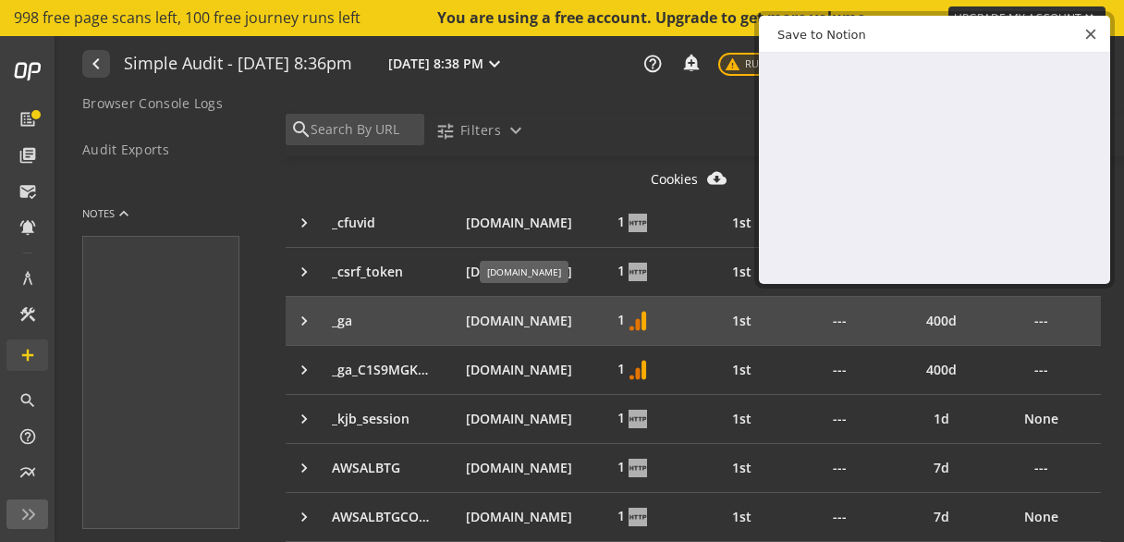
type textarea "Notes can include: -a description of what this audit is validating -changes in …"
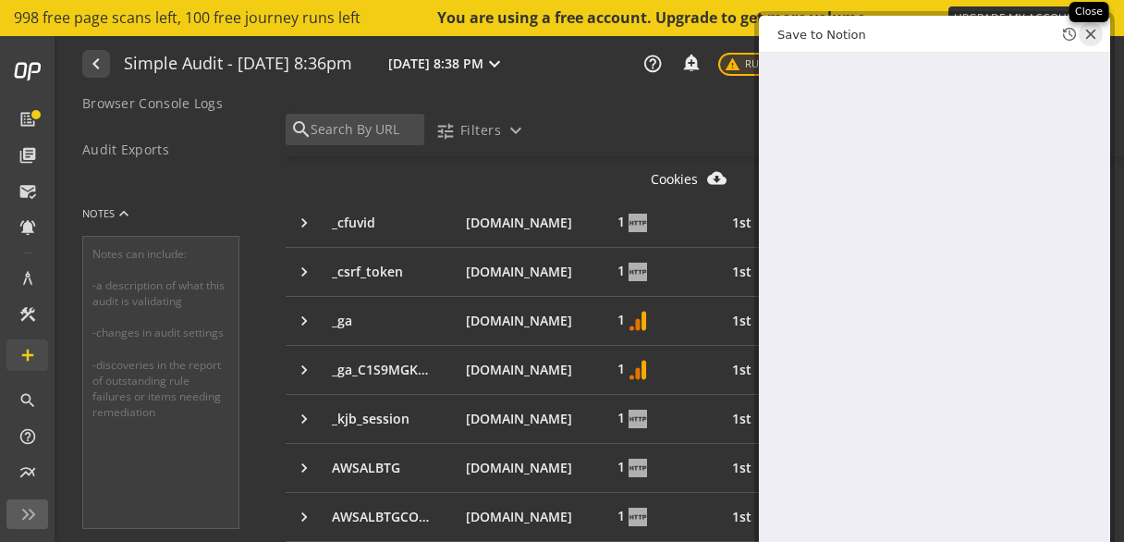
click at [1092, 34] on line "Close web clipper" at bounding box center [1092, 35] width 8 height 8
